Goal: Entertainment & Leisure: Browse casually

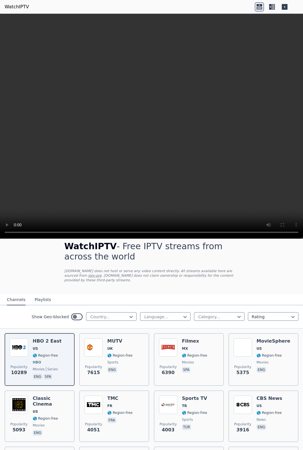
scroll to position [14, 0]
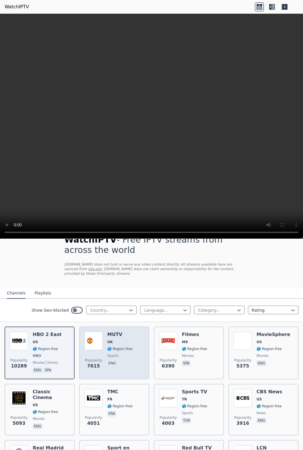
click at [132, 354] on div "Popularity 7615 MUTV [GEOGRAPHIC_DATA] 🌎 Region-free sports eng" at bounding box center [114, 353] width 60 height 42
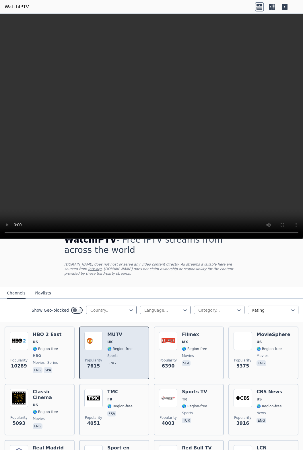
click at [118, 327] on div "Popularity 7615 MUTV [GEOGRAPHIC_DATA] 🌎 Region-free sports eng" at bounding box center [114, 353] width 70 height 53
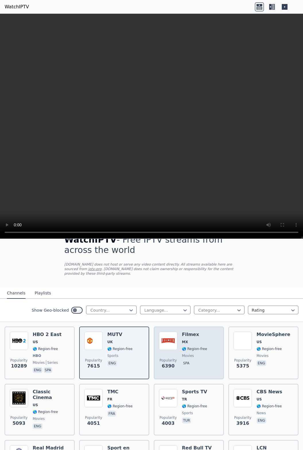
click at [198, 348] on div "Filmex MX 🌎 Region-free movies spa" at bounding box center [194, 353] width 25 height 42
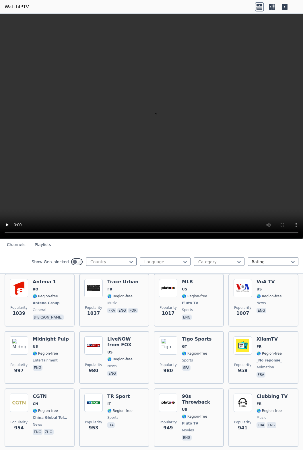
scroll to position [1165, 0]
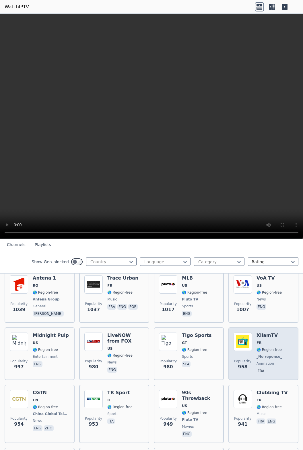
click at [246, 356] on span "Popularity 958" at bounding box center [242, 365] width 18 height 18
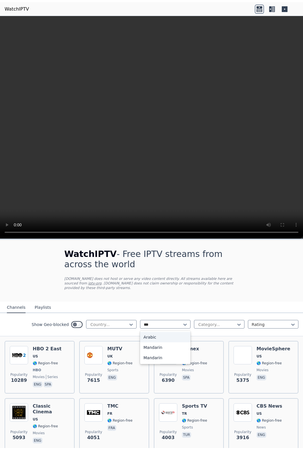
scroll to position [0, 0]
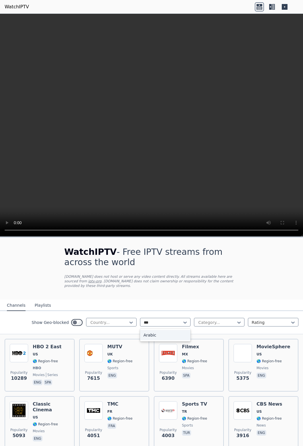
click at [156, 330] on div "Arabic" at bounding box center [165, 335] width 50 height 10
type input "***"
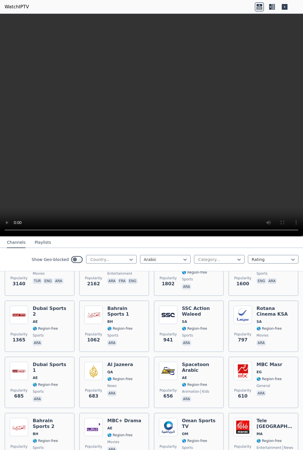
scroll to position [96, 0]
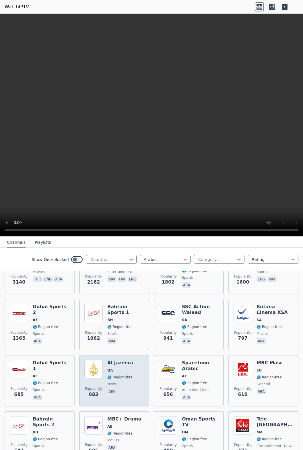
click at [128, 368] on span "QA" at bounding box center [120, 370] width 26 height 5
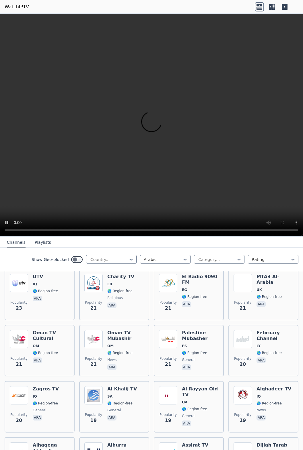
scroll to position [2926, 0]
click at [47, 243] on button "Playlists" at bounding box center [43, 242] width 16 height 11
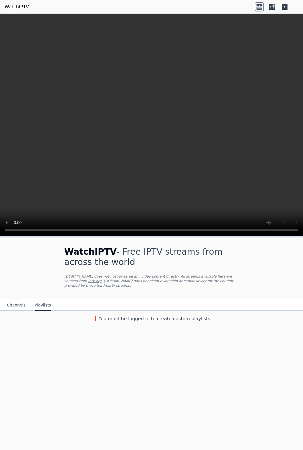
click at [21, 302] on button "Channels" at bounding box center [16, 305] width 19 height 11
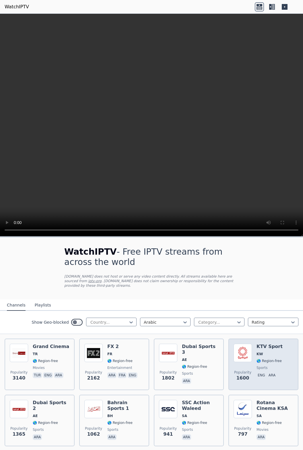
click at [265, 359] on span "🌎 Region-free" at bounding box center [268, 361] width 25 height 5
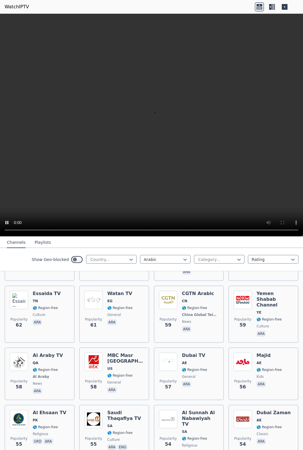
scroll to position [1580, 0]
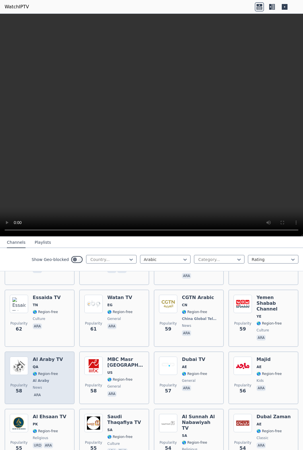
click at [37, 386] on span "news" at bounding box center [37, 388] width 9 height 5
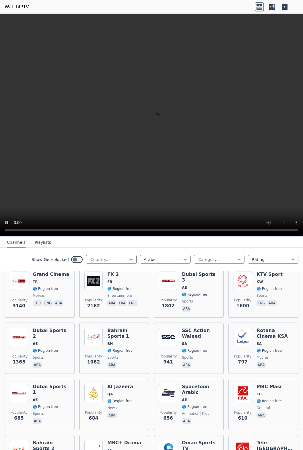
scroll to position [0, 0]
